Goal: Task Accomplishment & Management: Manage account settings

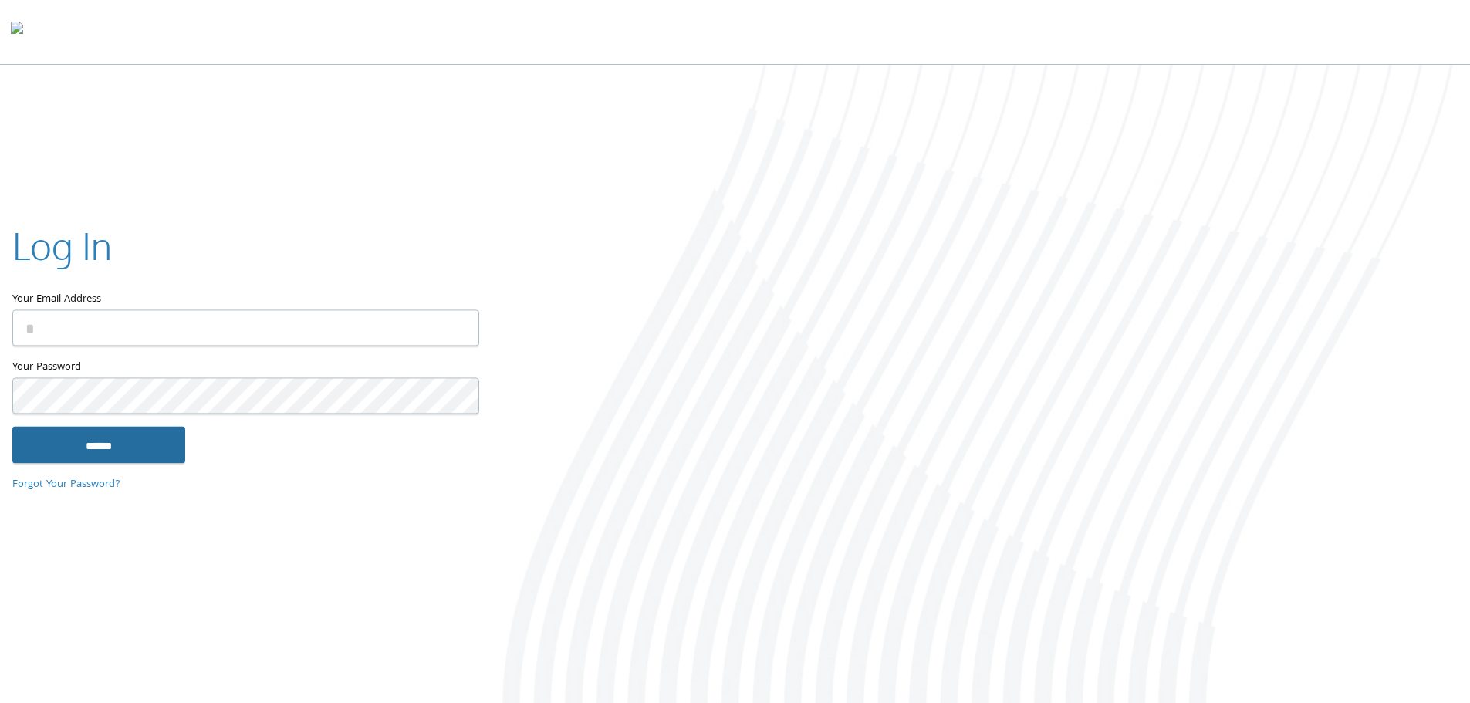
type input "**********"
click at [68, 442] on input "******" at bounding box center [98, 444] width 173 height 37
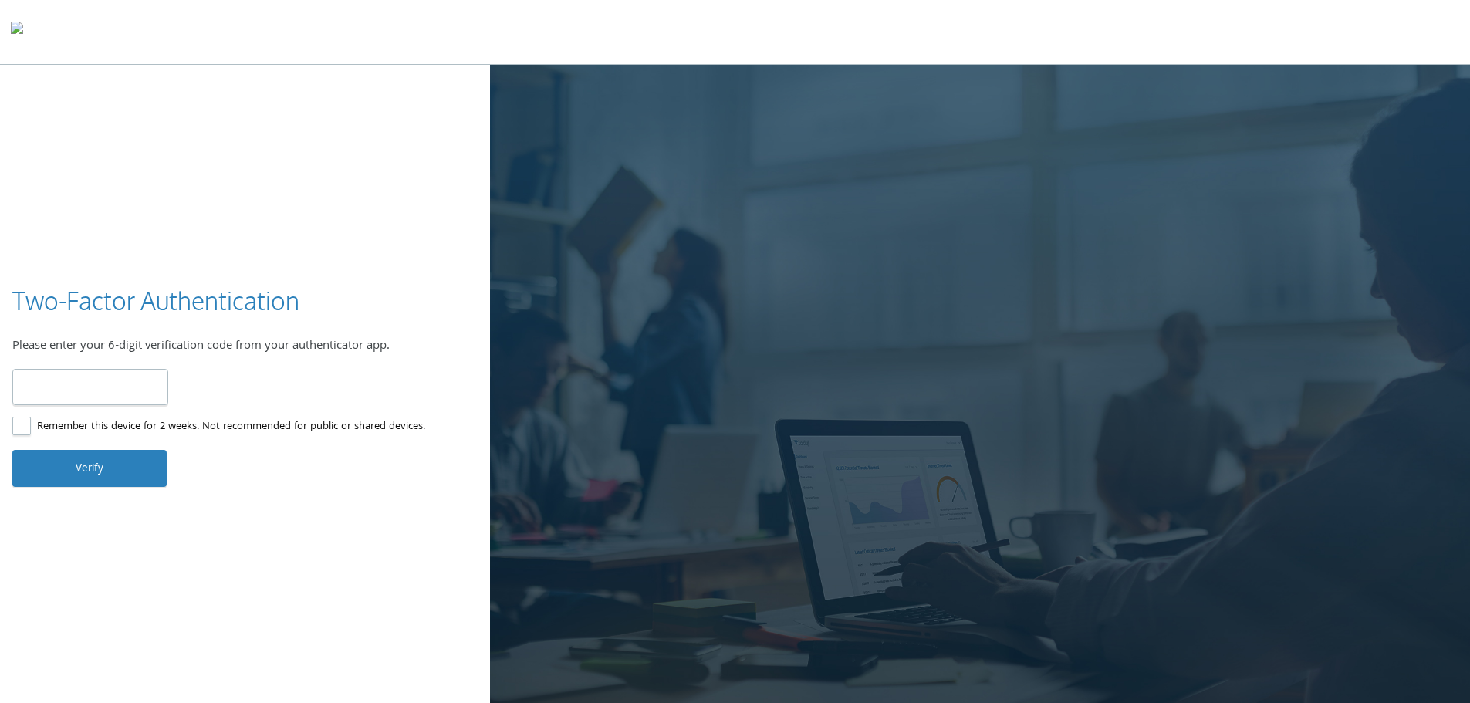
click at [74, 380] on input "number" at bounding box center [90, 387] width 156 height 36
type input "******"
